Goal: Task Accomplishment & Management: Manage account settings

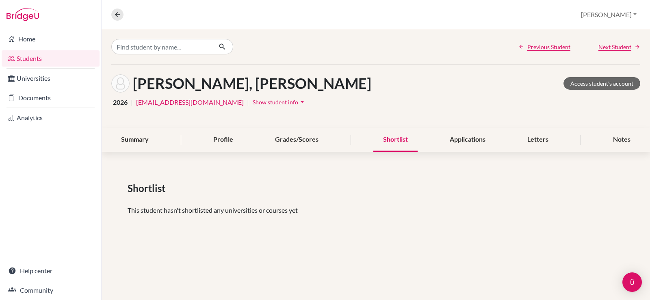
click at [392, 145] on div "Shortlist" at bounding box center [395, 140] width 44 height 24
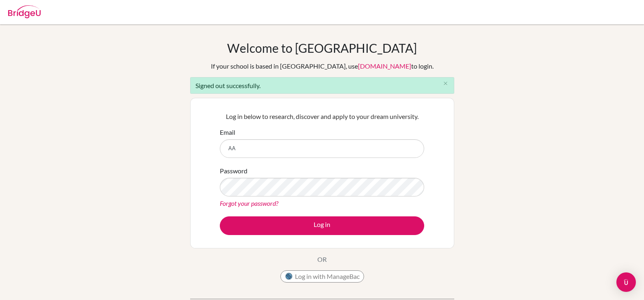
type input "A"
type input "[EMAIL_ADDRESS][DOMAIN_NAME]"
click at [253, 197] on div "Password Forgot your password?" at bounding box center [322, 187] width 204 height 42
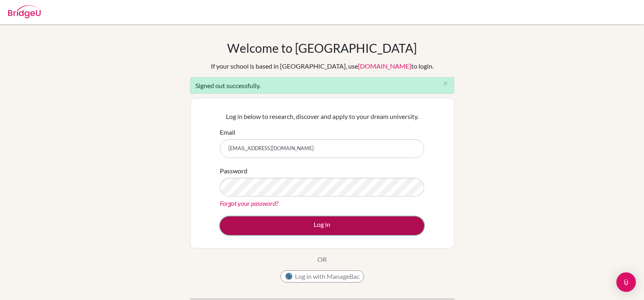
click at [279, 225] on button "Log in" at bounding box center [322, 225] width 204 height 19
